Goal: Book appointment/travel/reservation

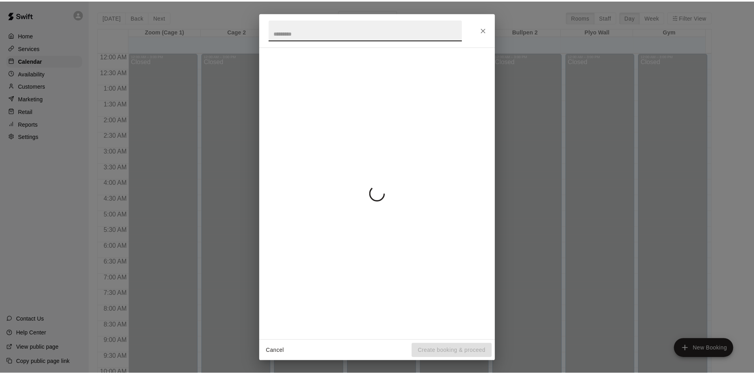
scroll to position [390, 0]
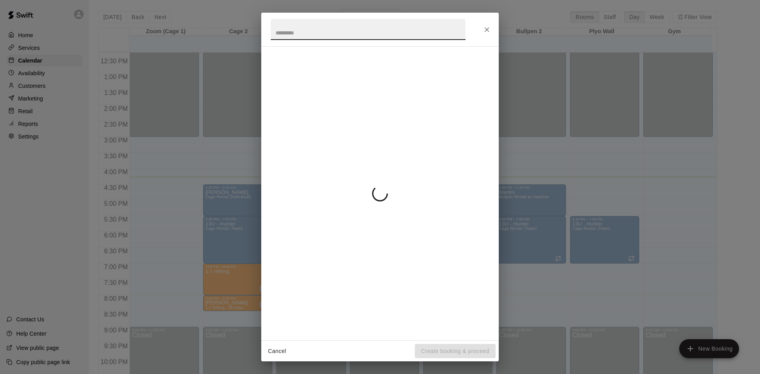
click at [491, 28] on button "Close" at bounding box center [487, 30] width 14 height 14
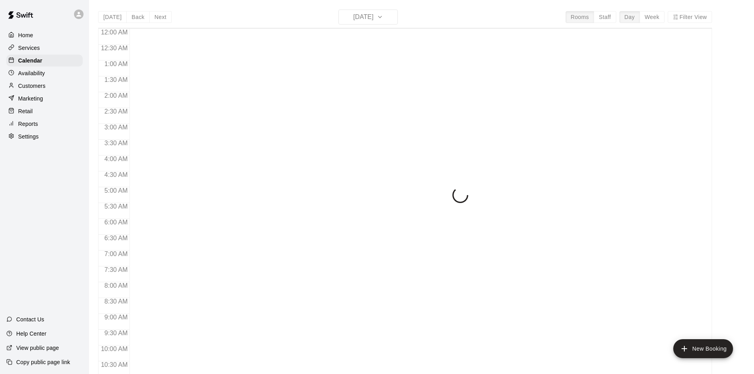
scroll to position [406, 0]
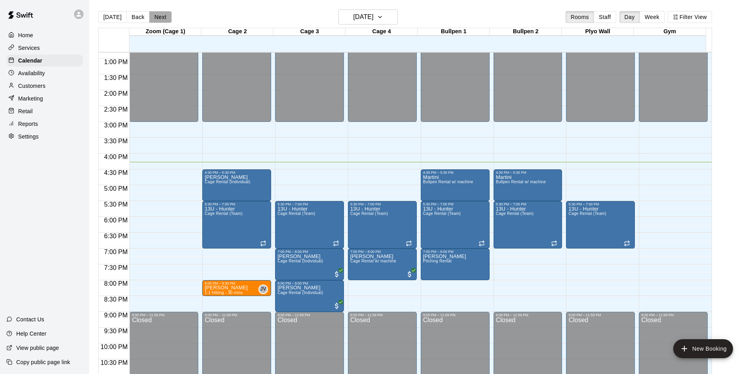
click at [166, 18] on button "Next" at bounding box center [160, 17] width 22 height 12
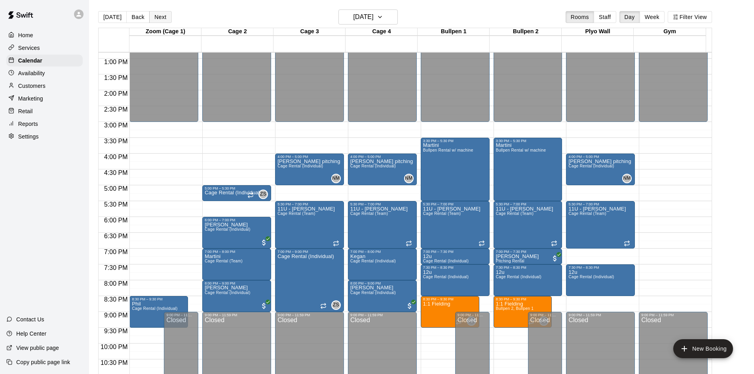
click at [163, 17] on button "Next" at bounding box center [160, 17] width 22 height 12
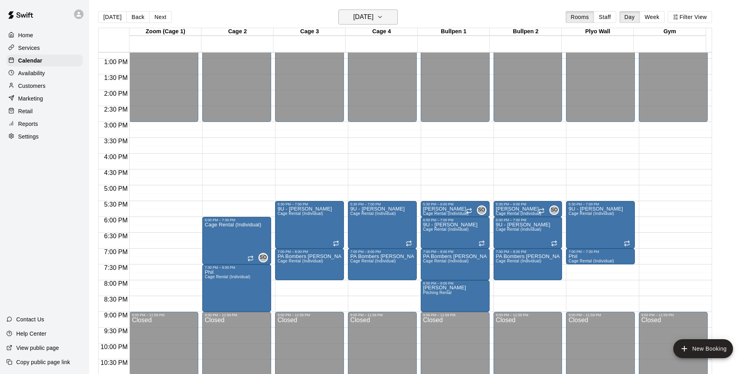
click at [373, 17] on h6 "[DATE]" at bounding box center [363, 16] width 20 height 11
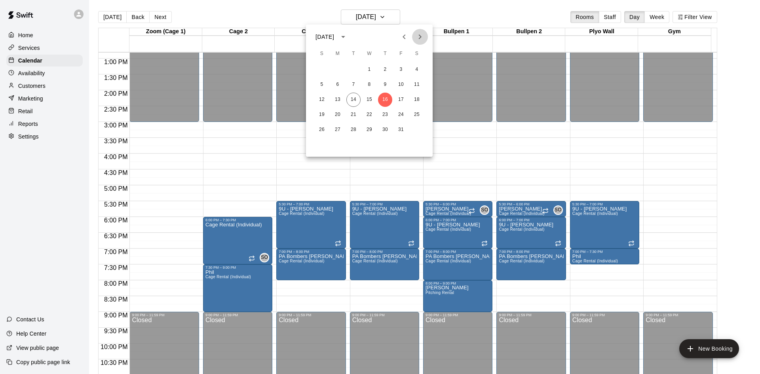
click at [423, 34] on icon "Next month" at bounding box center [419, 36] width 9 height 9
click at [418, 38] on icon "Next month" at bounding box center [419, 36] width 9 height 9
click at [319, 109] on button "18" at bounding box center [322, 115] width 14 height 14
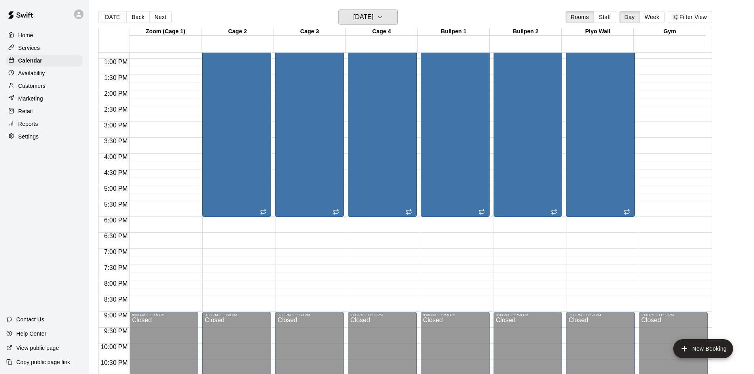
scroll to position [208, 0]
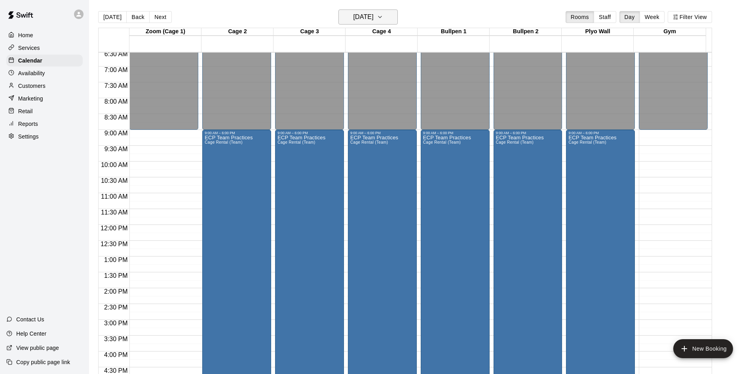
click at [373, 21] on h6 "[DATE]" at bounding box center [363, 16] width 20 height 11
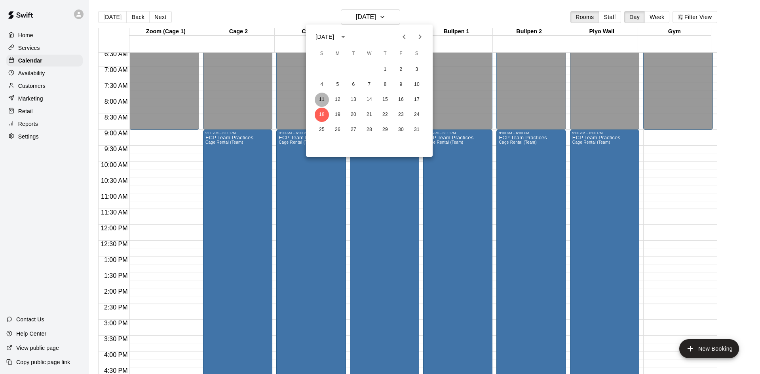
click at [320, 99] on button "11" at bounding box center [322, 100] width 14 height 14
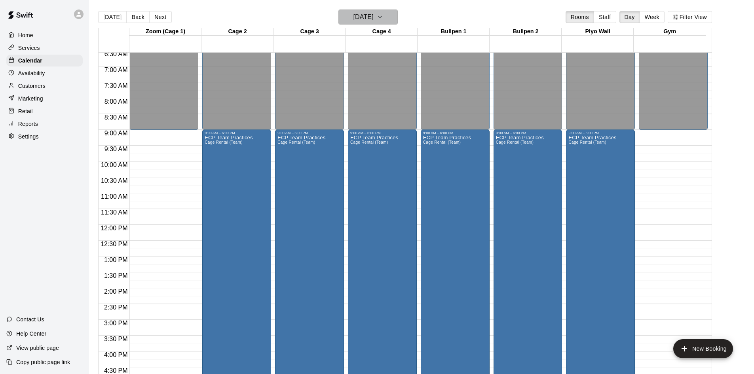
click at [366, 14] on h6 "[DATE]" at bounding box center [363, 16] width 20 height 11
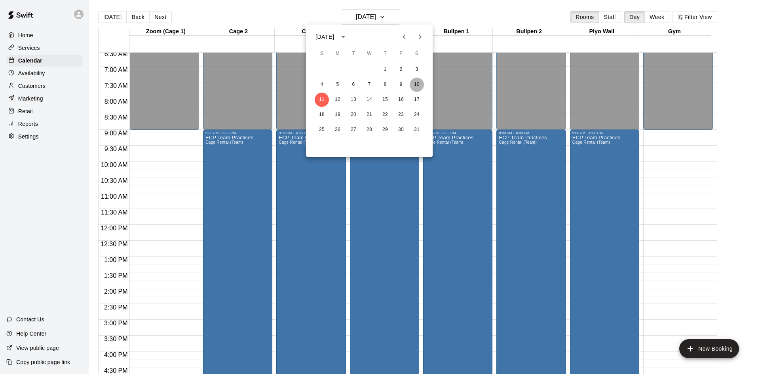
click at [421, 84] on button "10" at bounding box center [416, 85] width 14 height 14
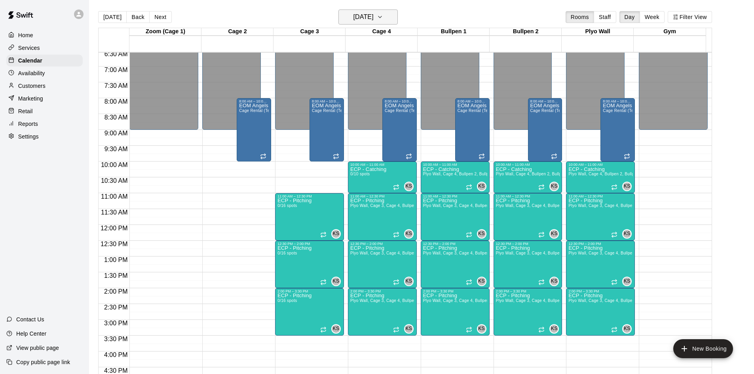
click at [373, 15] on h6 "[DATE]" at bounding box center [363, 16] width 20 height 11
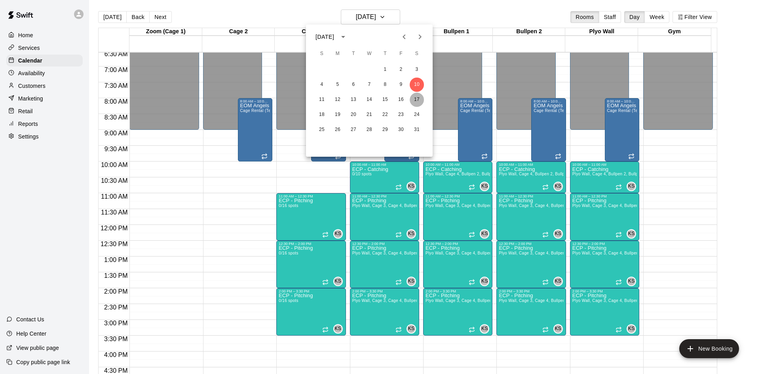
click at [413, 99] on button "17" at bounding box center [416, 100] width 14 height 14
